Goal: Transaction & Acquisition: Purchase product/service

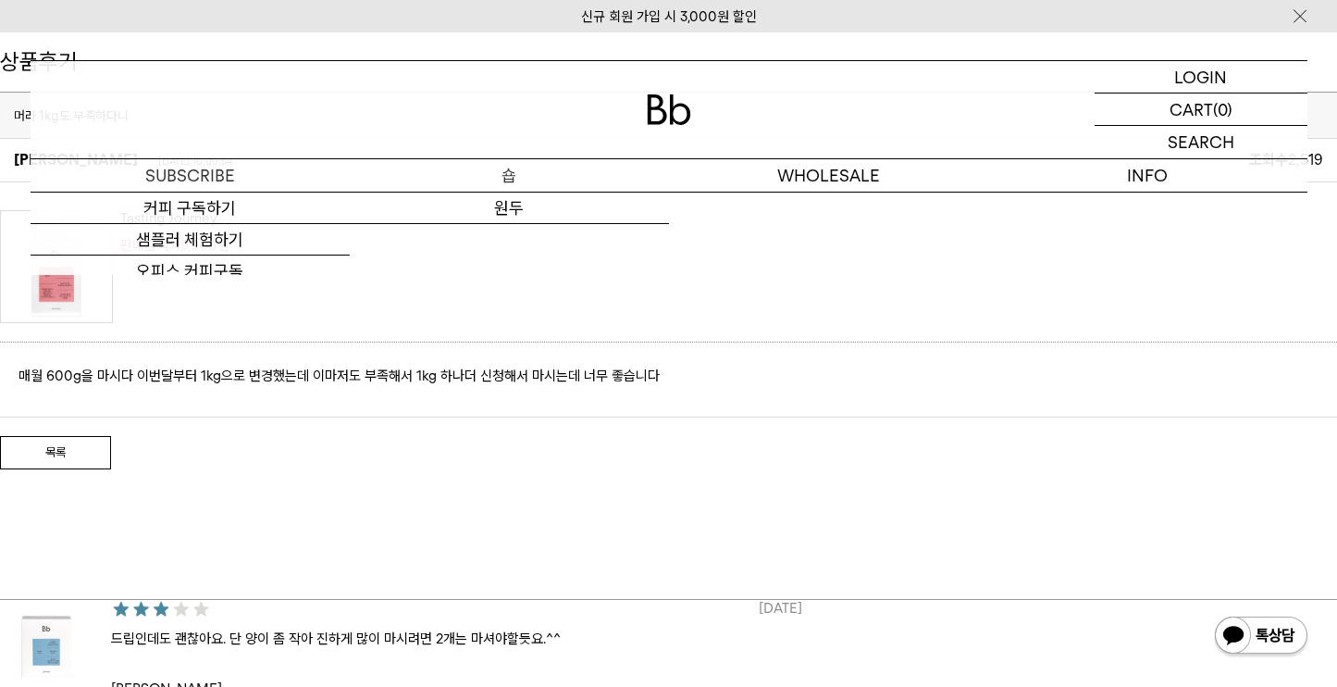
click at [536, 168] on p "숍" at bounding box center [509, 175] width 319 height 32
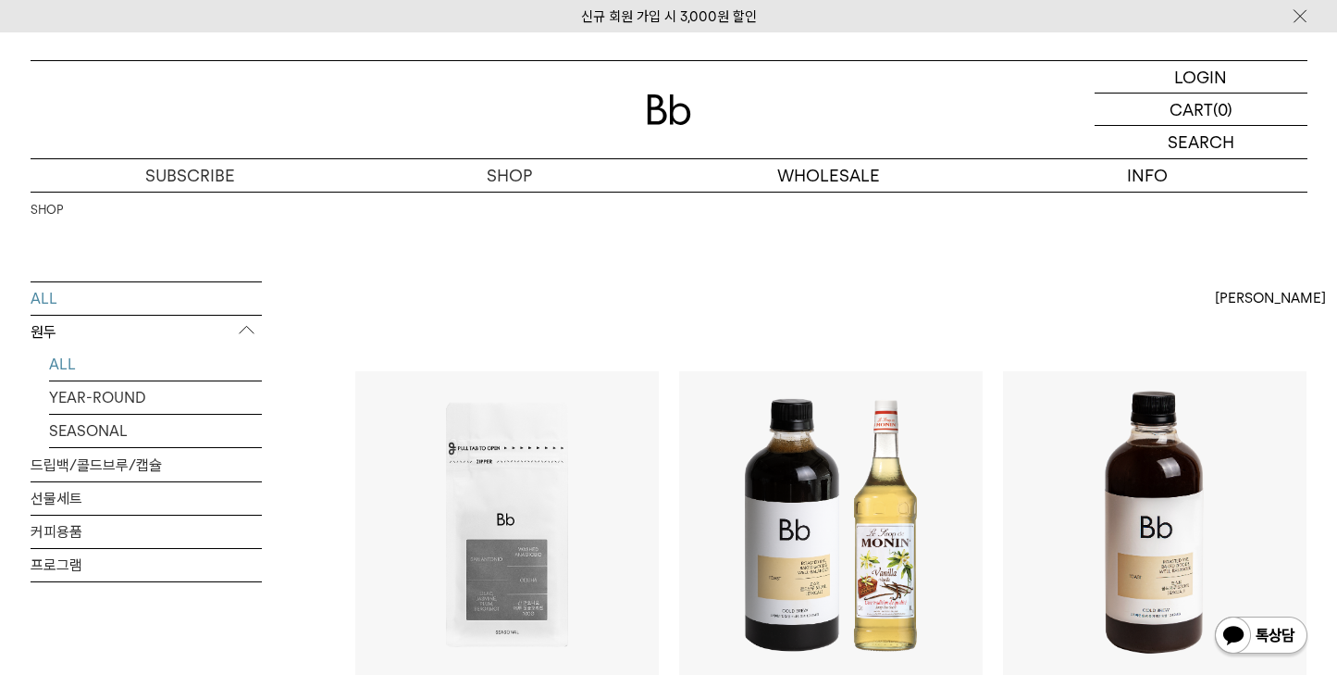
click at [82, 370] on link "ALL" at bounding box center [155, 364] width 213 height 32
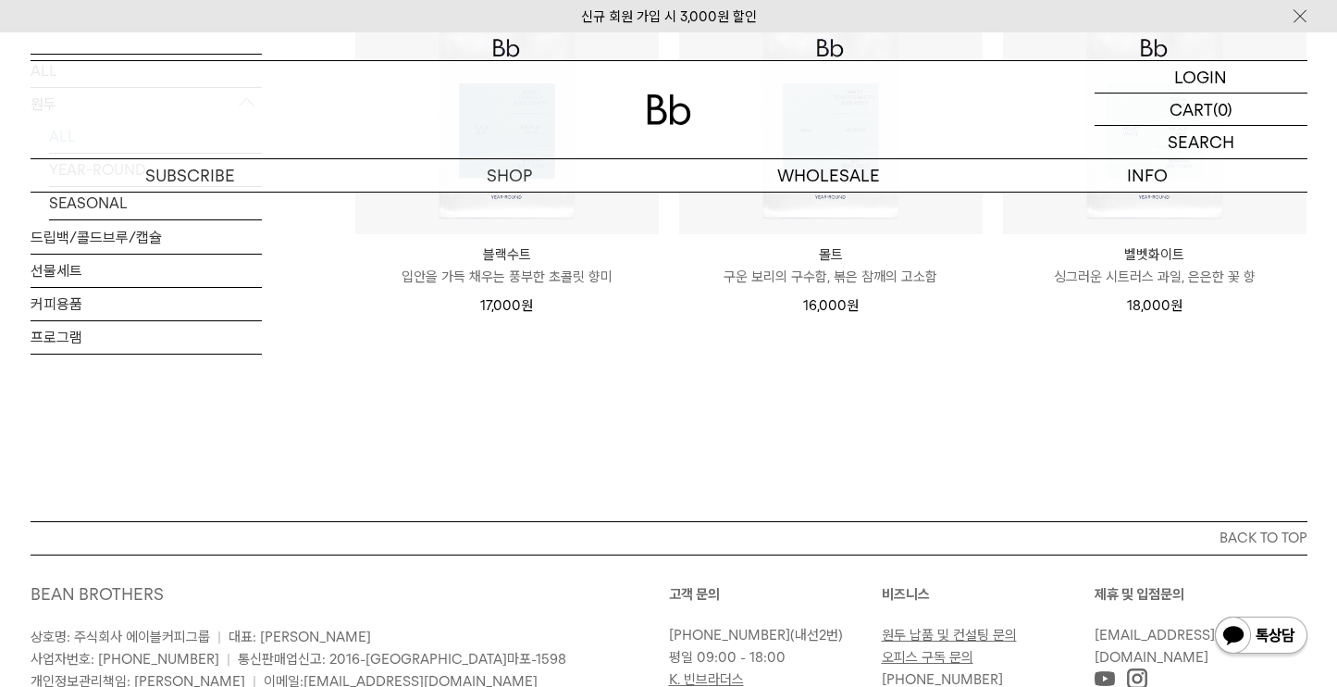
scroll to position [1651, 0]
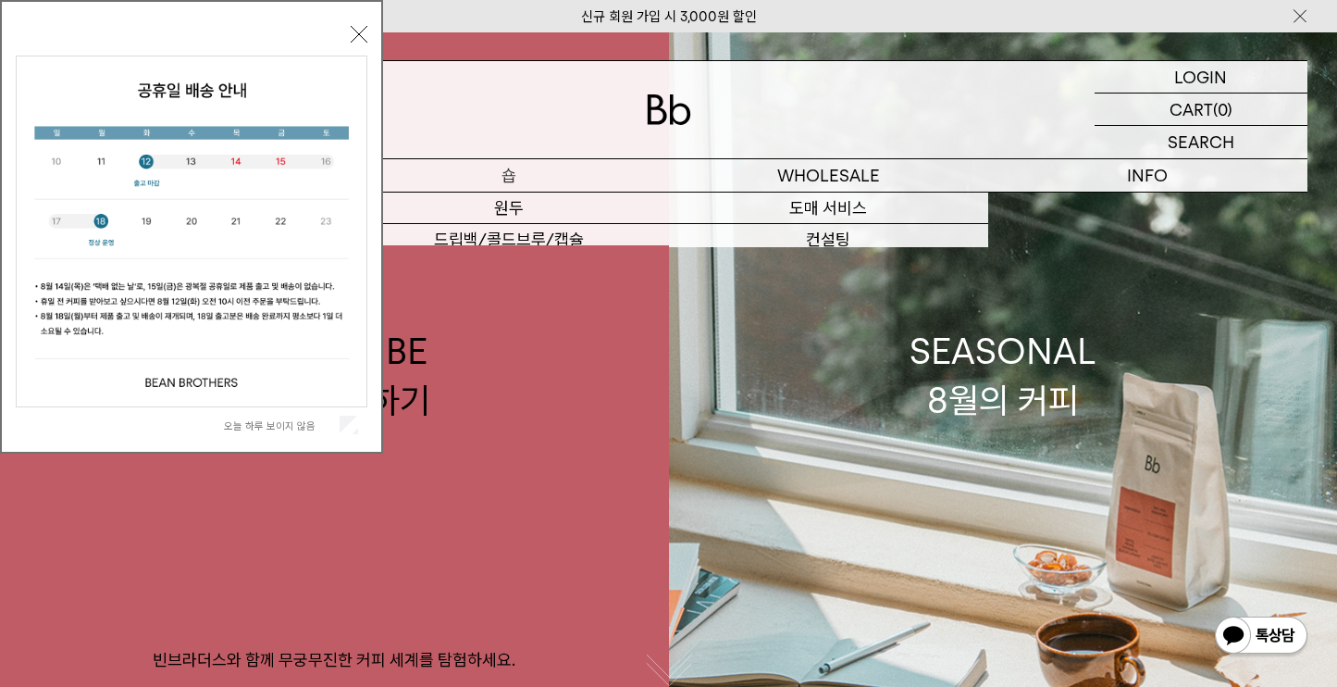
click at [499, 172] on p "숍" at bounding box center [509, 175] width 319 height 32
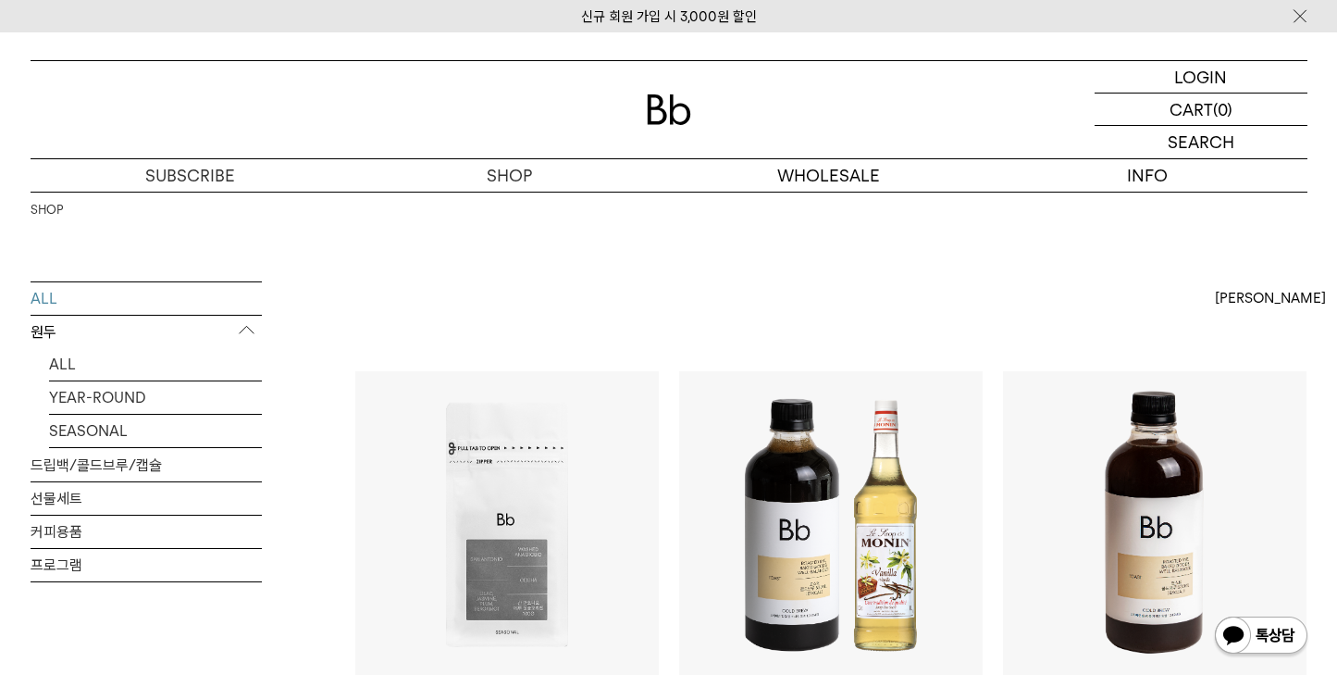
scroll to position [242, 0]
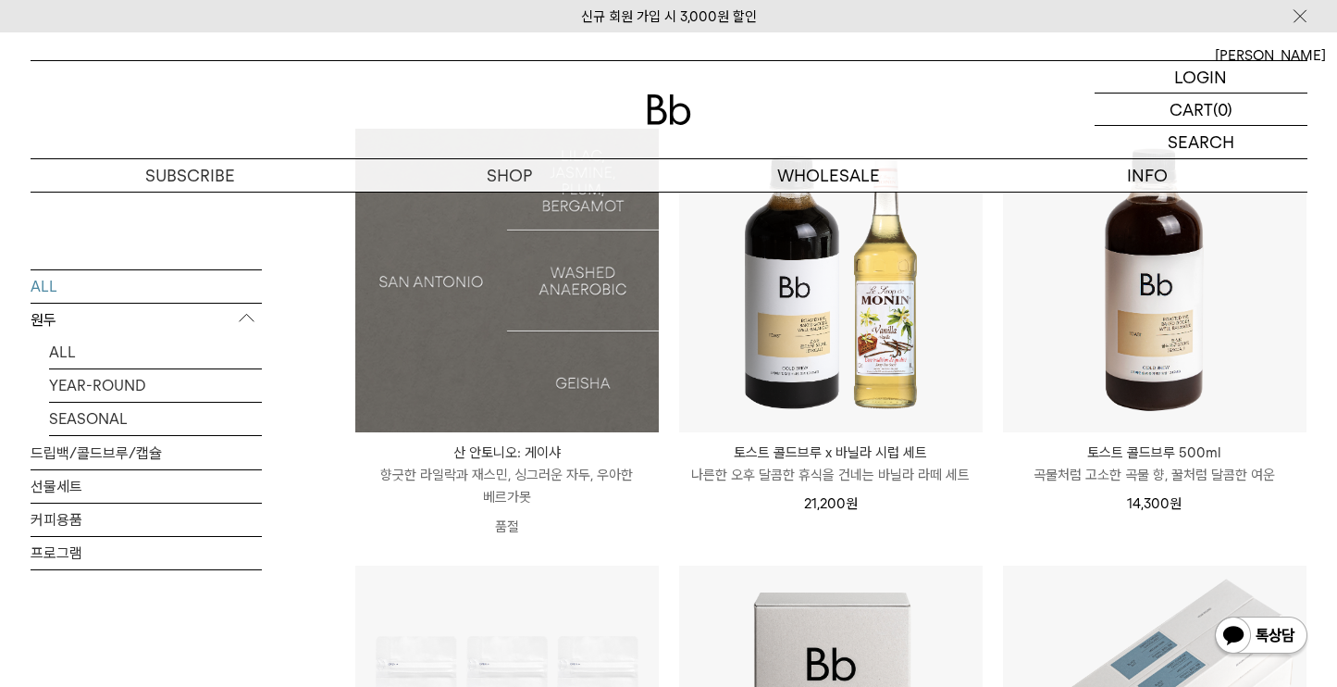
click at [532, 354] on img at bounding box center [507, 281] width 304 height 304
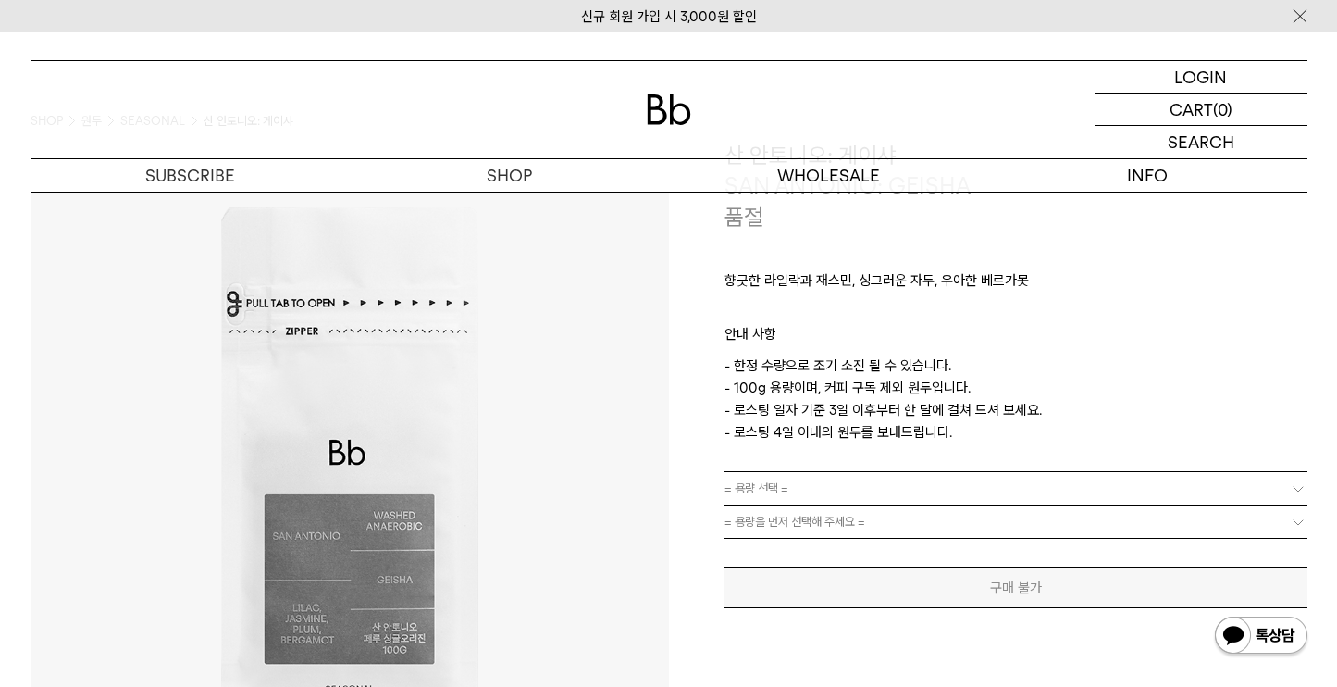
scroll to position [176, 0]
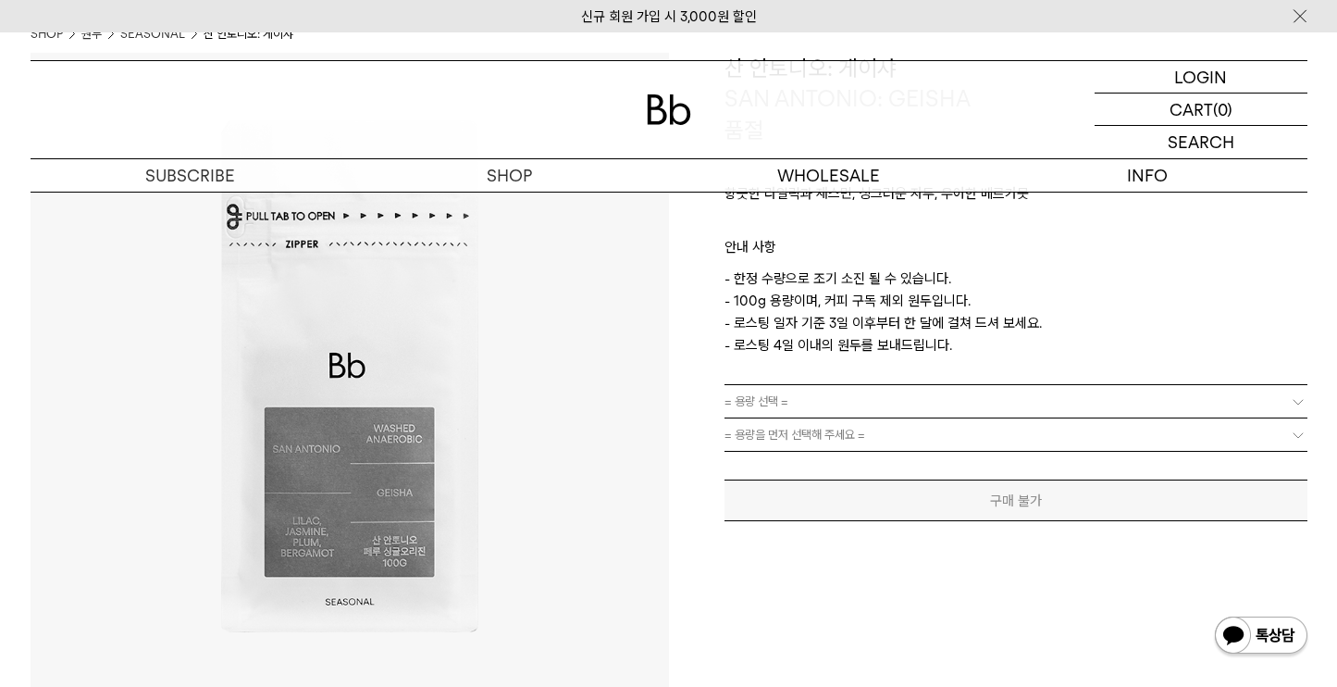
click at [851, 398] on link "= 용량 선택 =" at bounding box center [1016, 401] width 583 height 32
click at [769, 397] on span "= 용량 선택 =" at bounding box center [757, 401] width 64 height 32
click at [770, 424] on span "= 용량을 먼저 선택해 주세요 =" at bounding box center [795, 434] width 141 height 32
click at [799, 436] on span "= 용량을 먼저 선택해 주세요 =" at bounding box center [795, 434] width 141 height 32
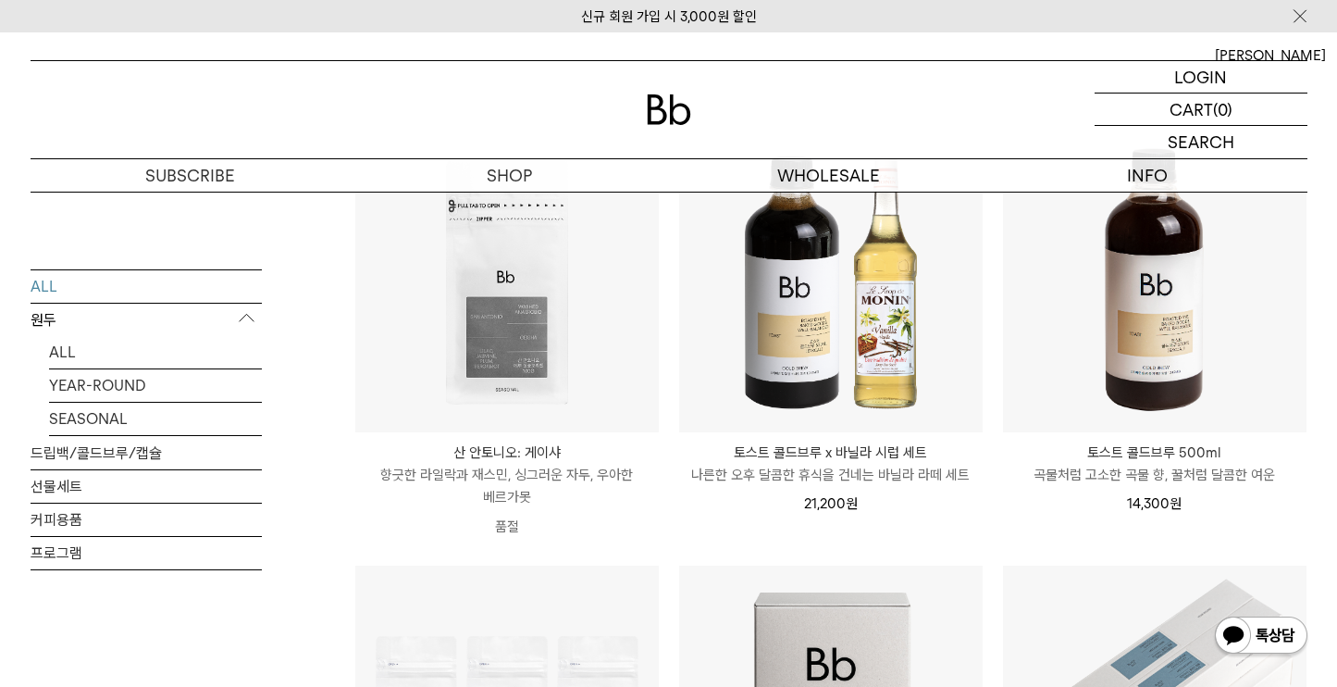
scroll to position [126, 0]
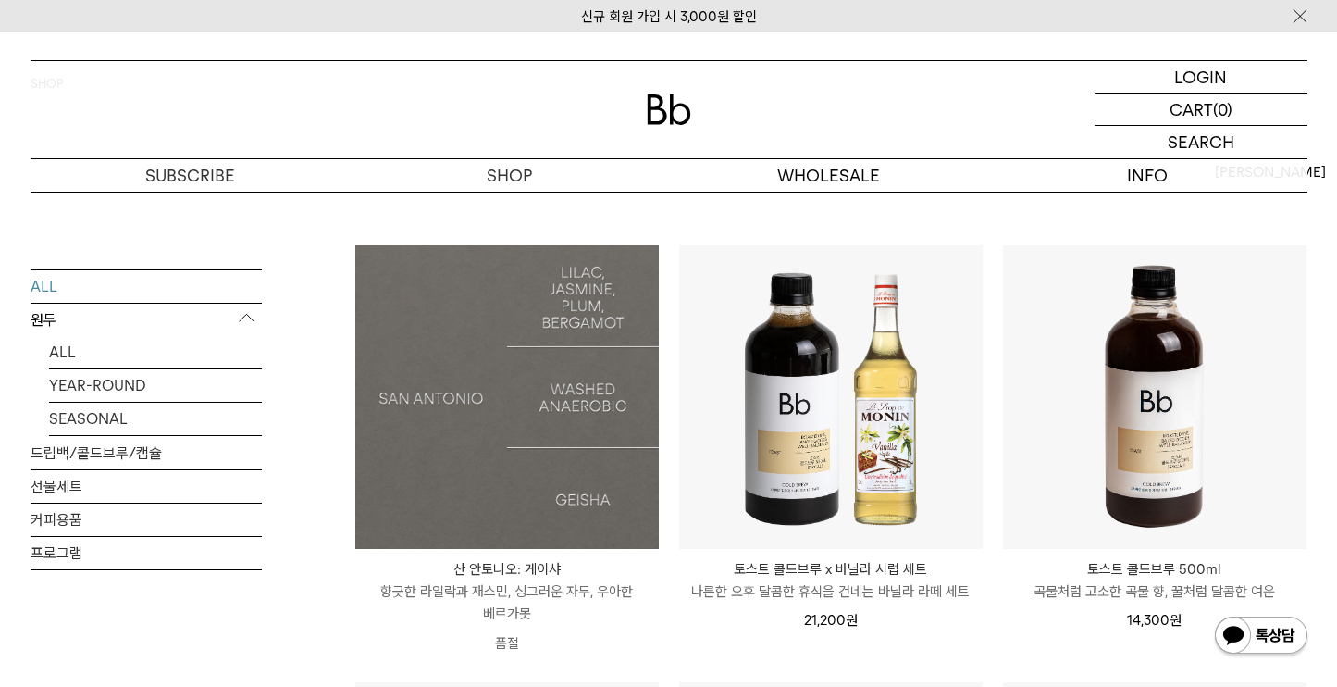
click at [568, 474] on img at bounding box center [507, 397] width 304 height 304
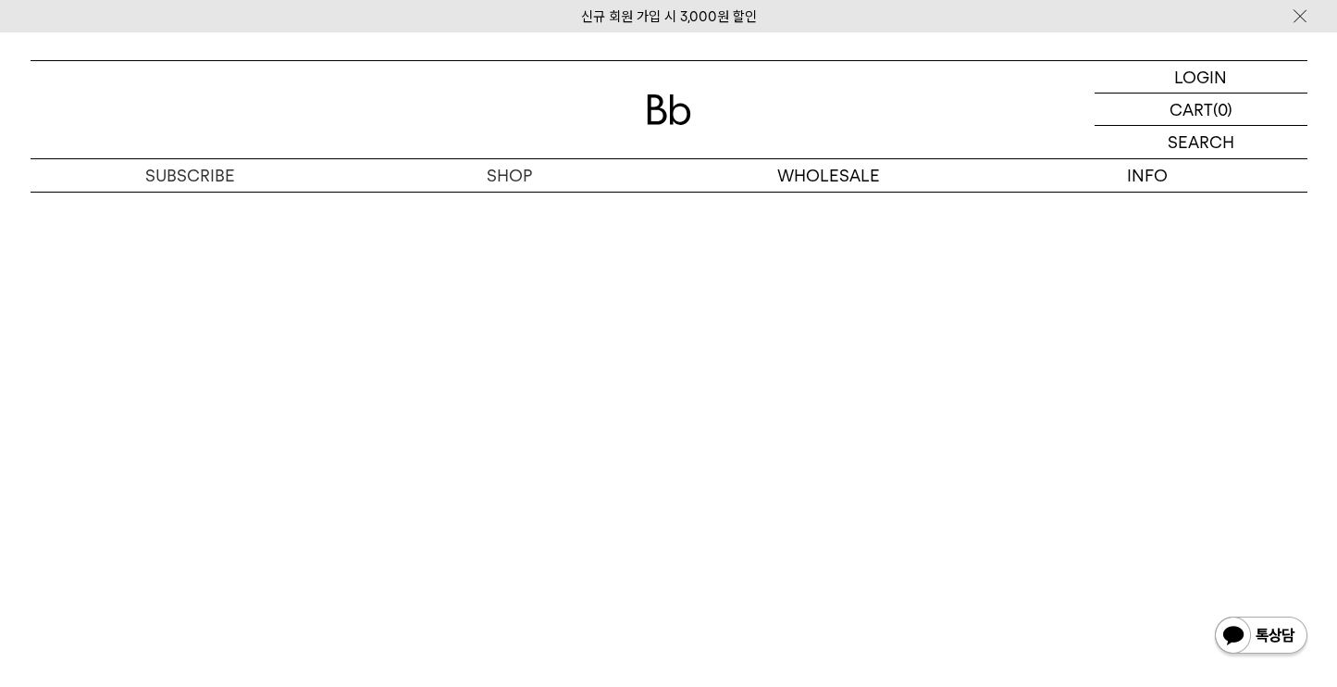
scroll to position [3576, 0]
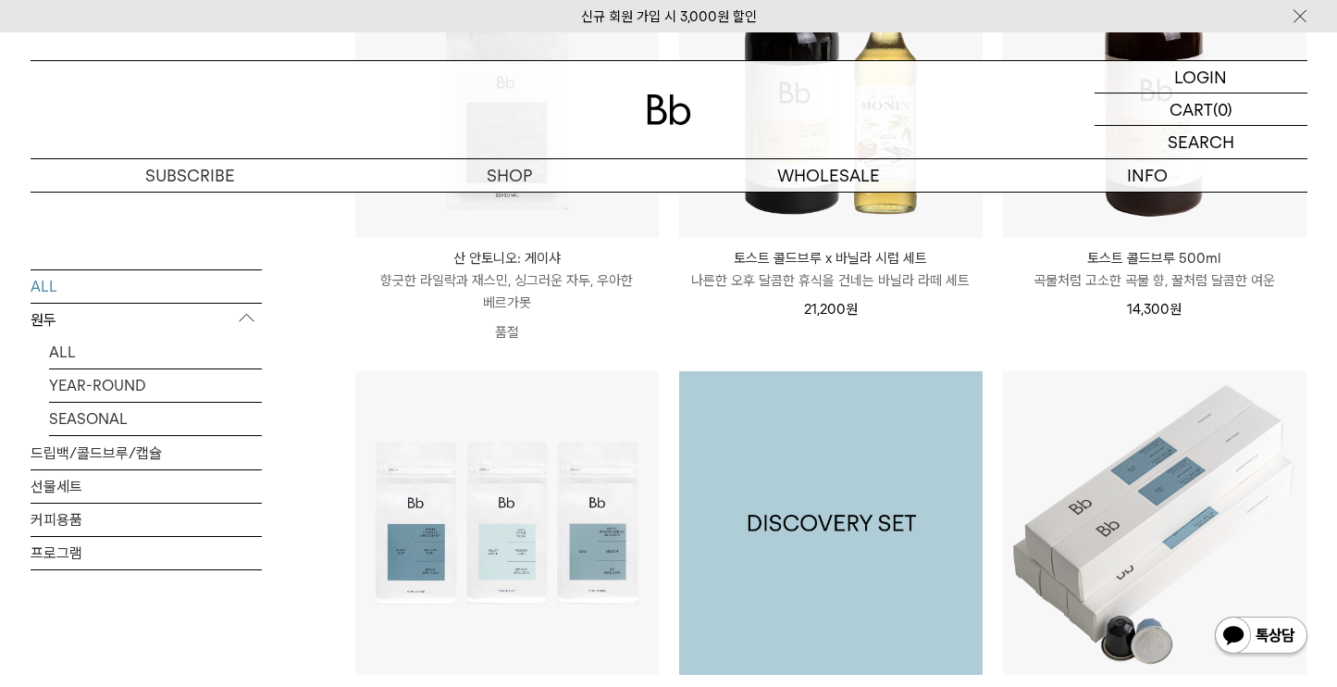
scroll to position [612, 0]
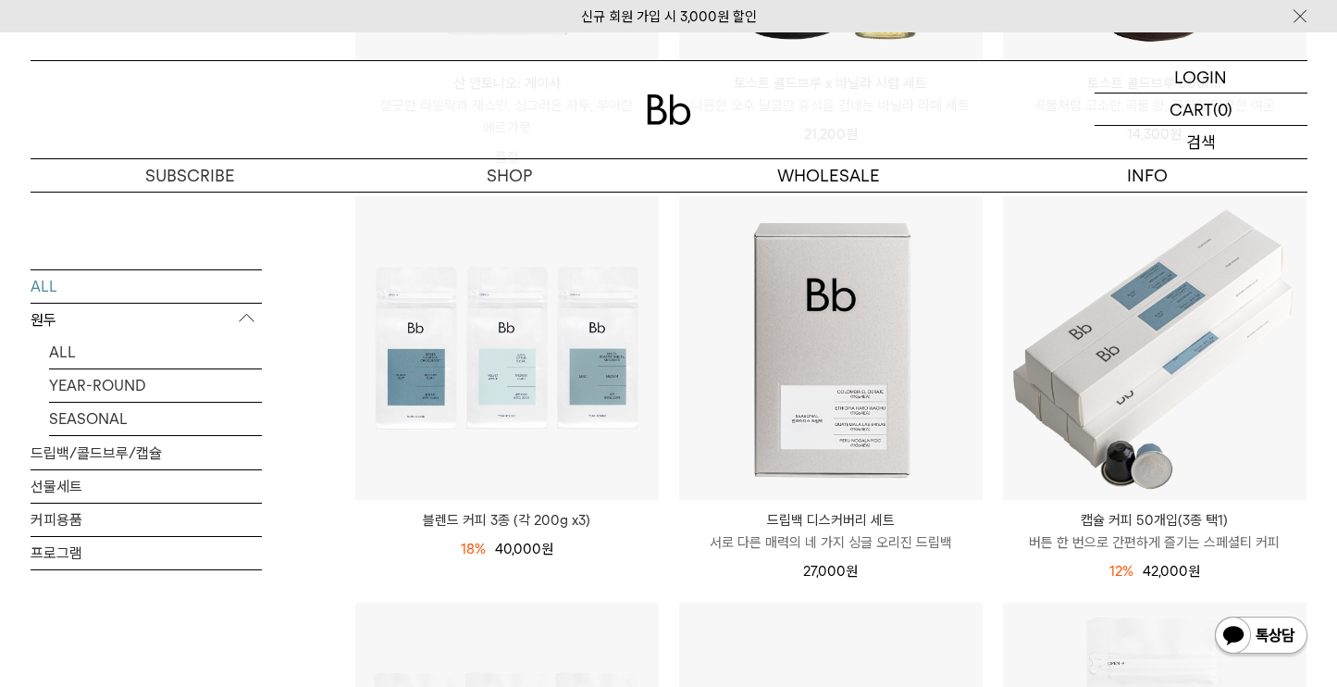
click at [1212, 138] on p "검색" at bounding box center [1201, 142] width 30 height 32
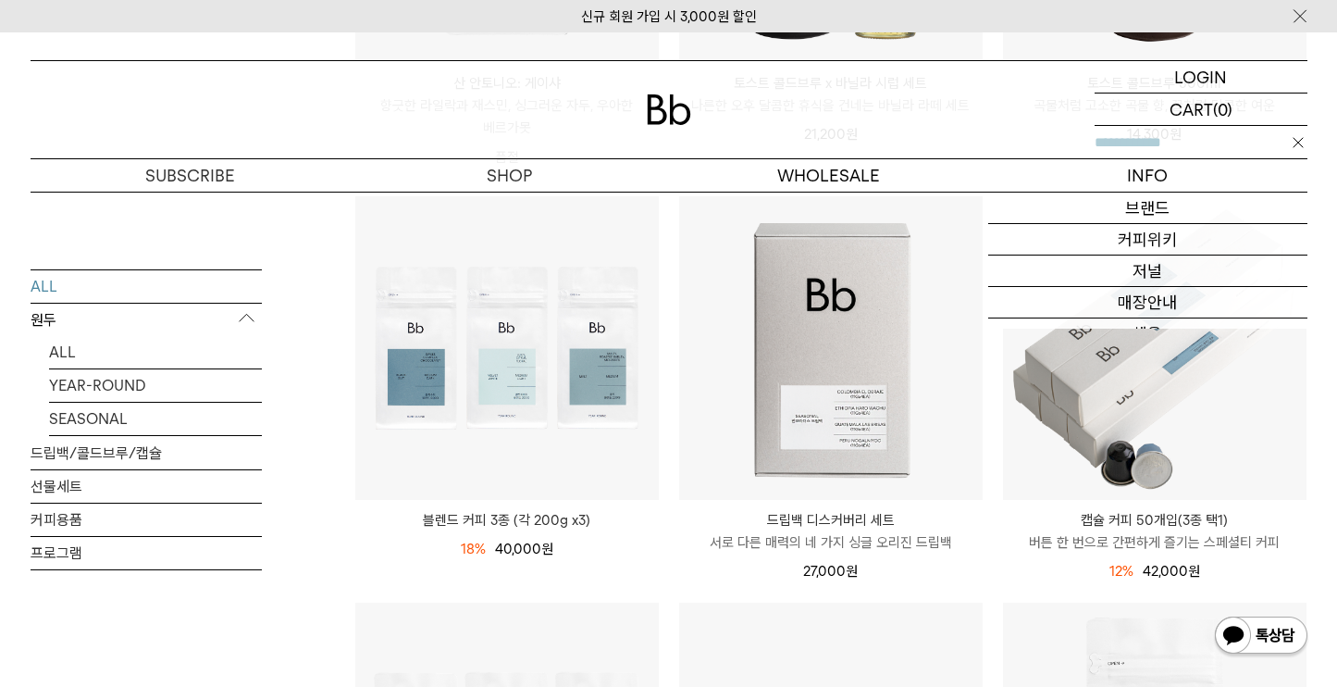
click at [1137, 138] on input "text" at bounding box center [1201, 142] width 213 height 32
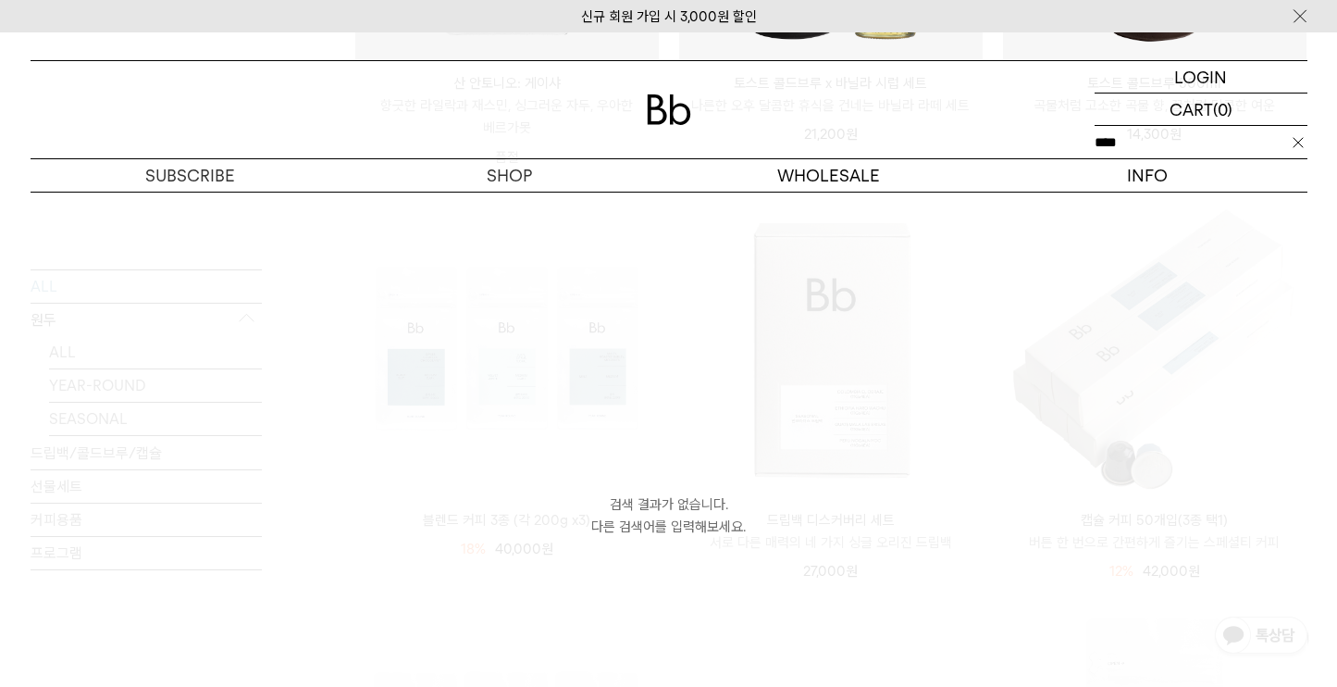
type input "****"
click input "**" at bounding box center [0, 0] width 0 height 0
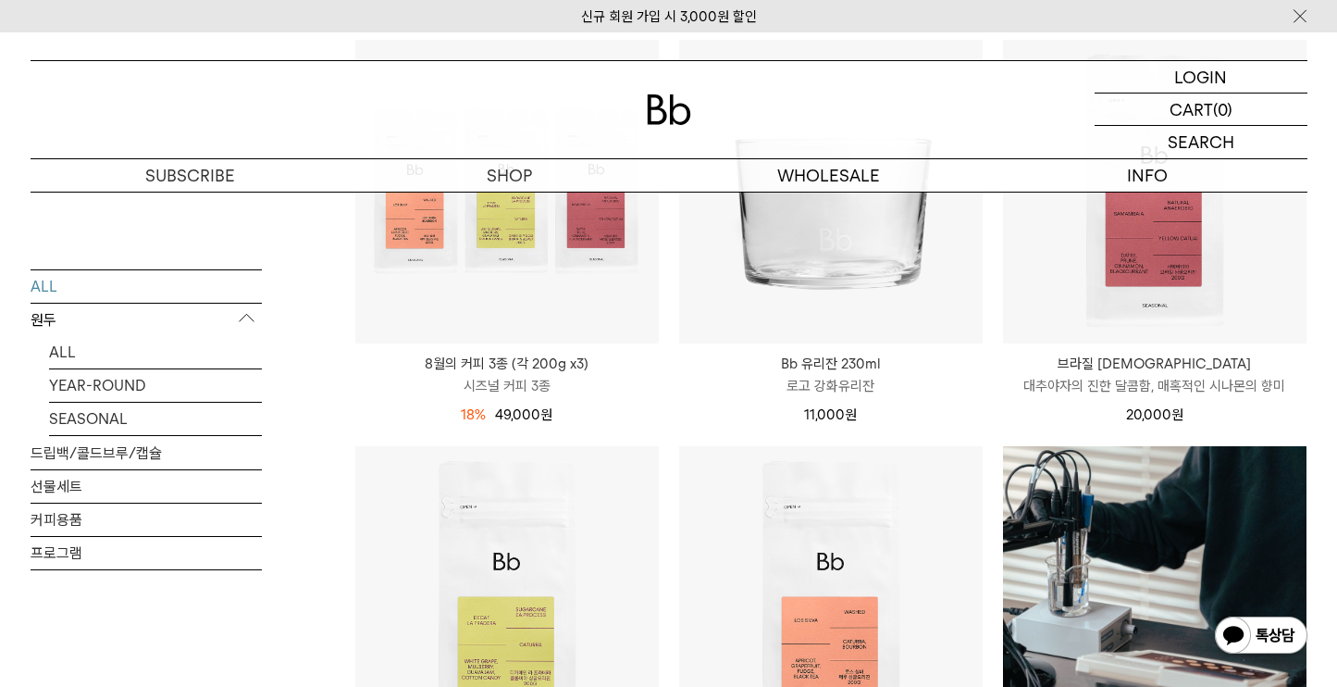
scroll to position [2859, 0]
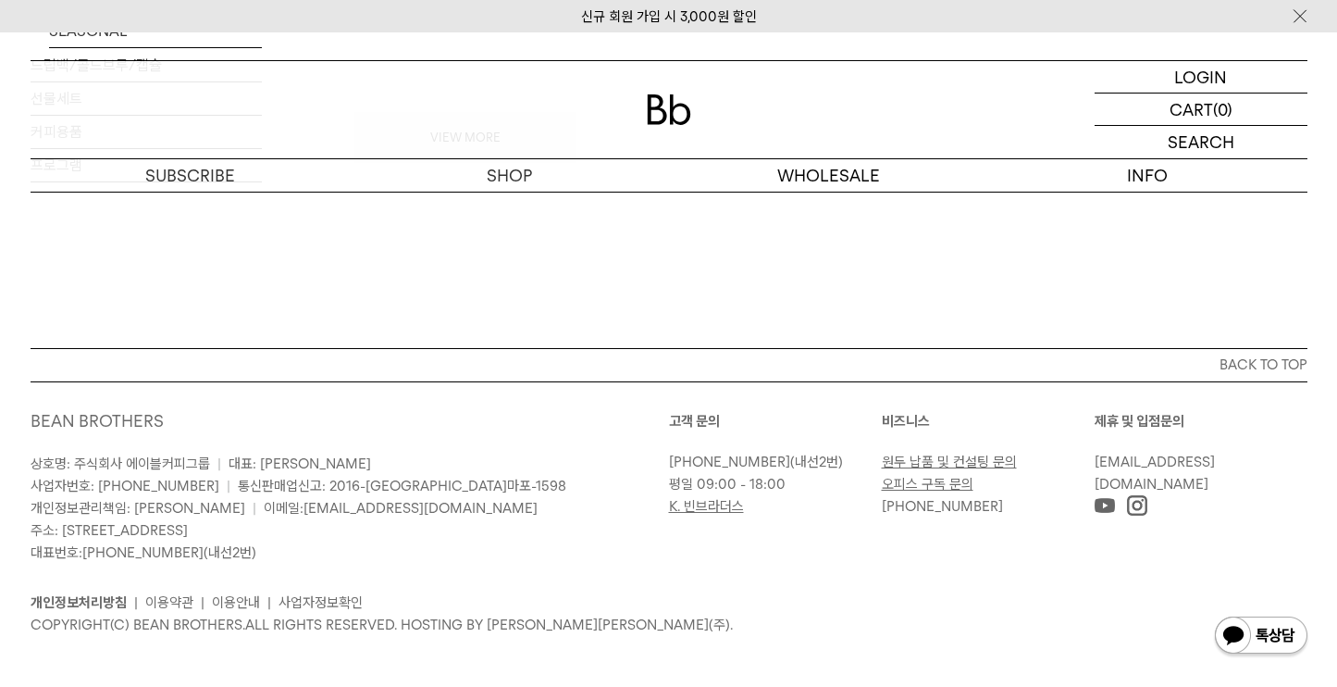
click at [1171, 495] on div at bounding box center [1201, 506] width 213 height 22
click at [1138, 495] on img at bounding box center [1137, 505] width 20 height 20
